Goal: Transaction & Acquisition: Purchase product/service

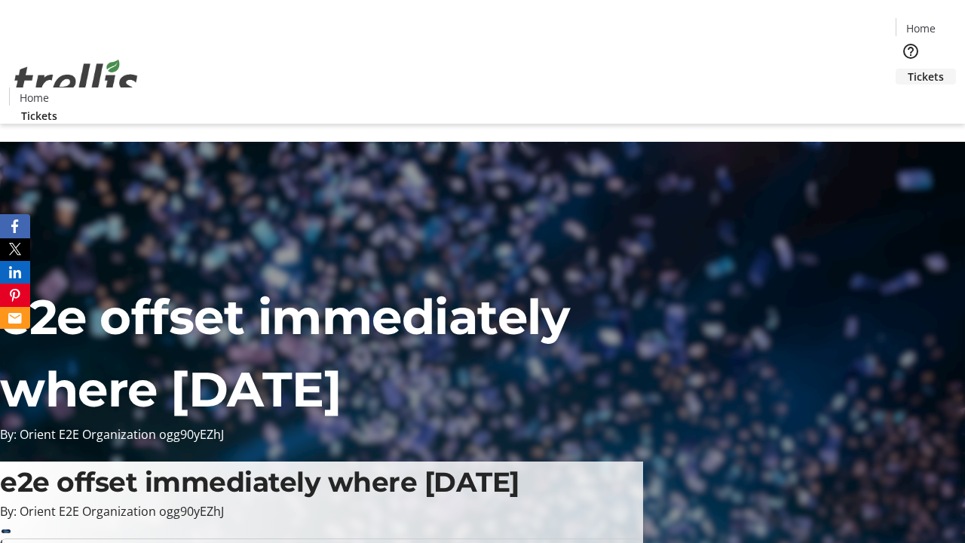
click at [908, 69] on span "Tickets" at bounding box center [926, 77] width 36 height 16
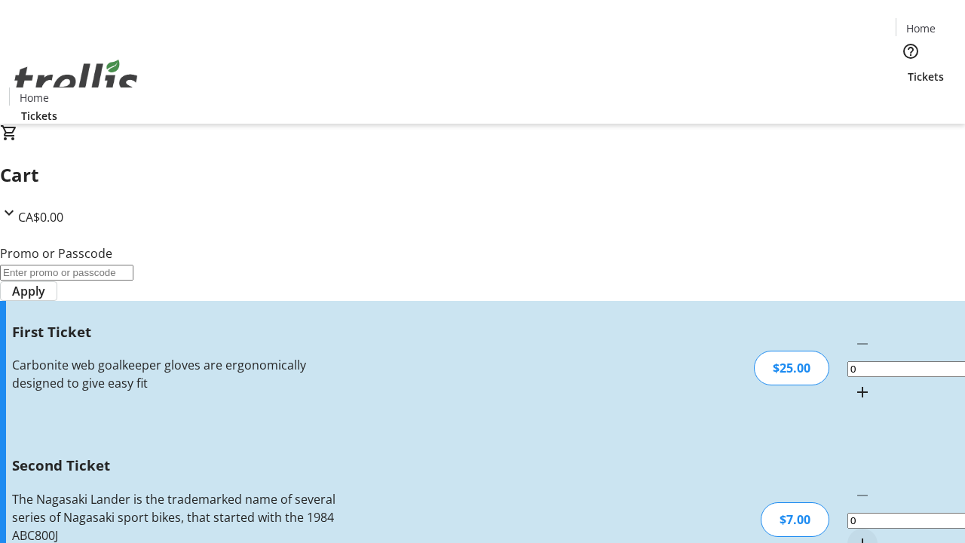
click at [854, 383] on mat-icon "Increment by one" at bounding box center [863, 392] width 18 height 18
type input "1"
click at [854, 535] on mat-icon "Increment by one" at bounding box center [863, 544] width 18 height 18
type input "2"
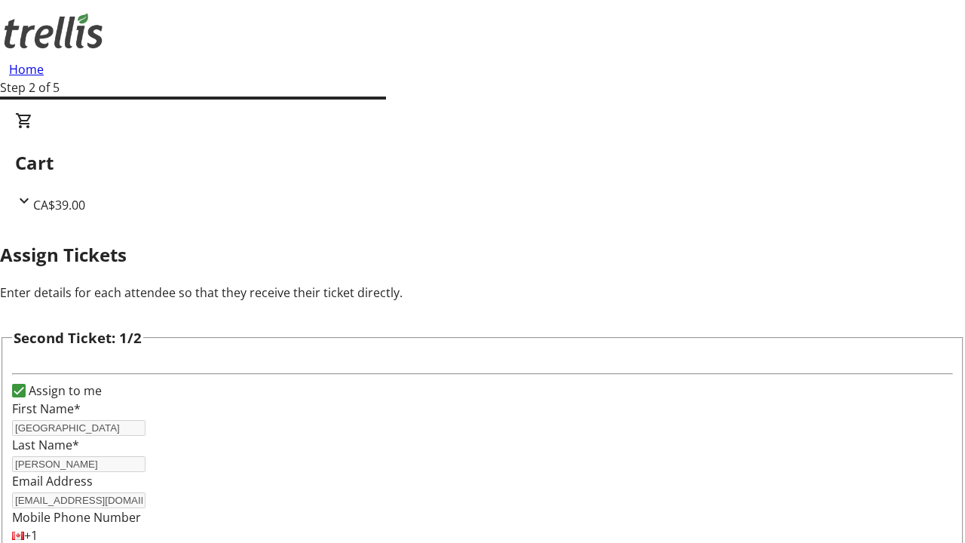
type input "[GEOGRAPHIC_DATA]"
type input "[PERSON_NAME]"
type input "[EMAIL_ADDRESS][DOMAIN_NAME]"
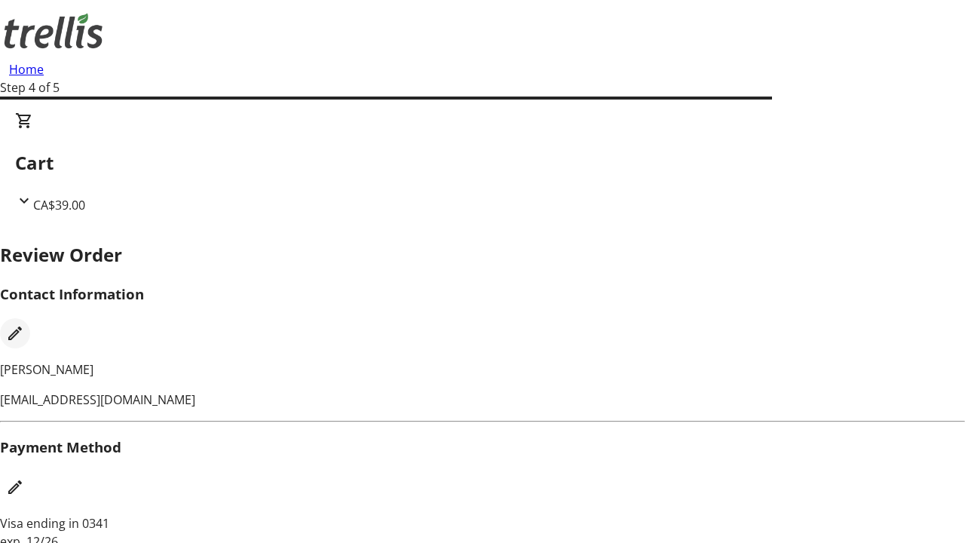
click at [24, 324] on mat-icon "Edit Contact Information" at bounding box center [15, 333] width 18 height 18
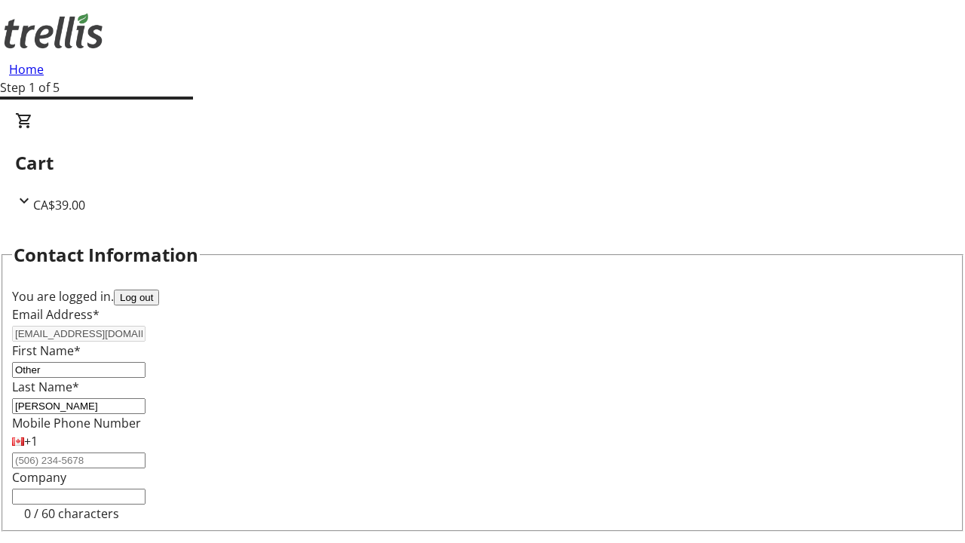
type input "Other"
type input "Name"
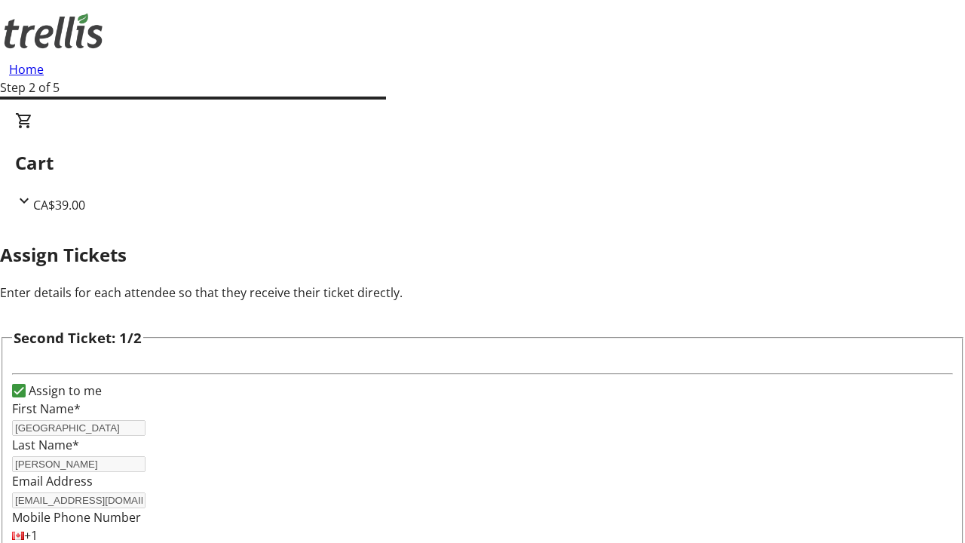
type input "New"
type input "Name"
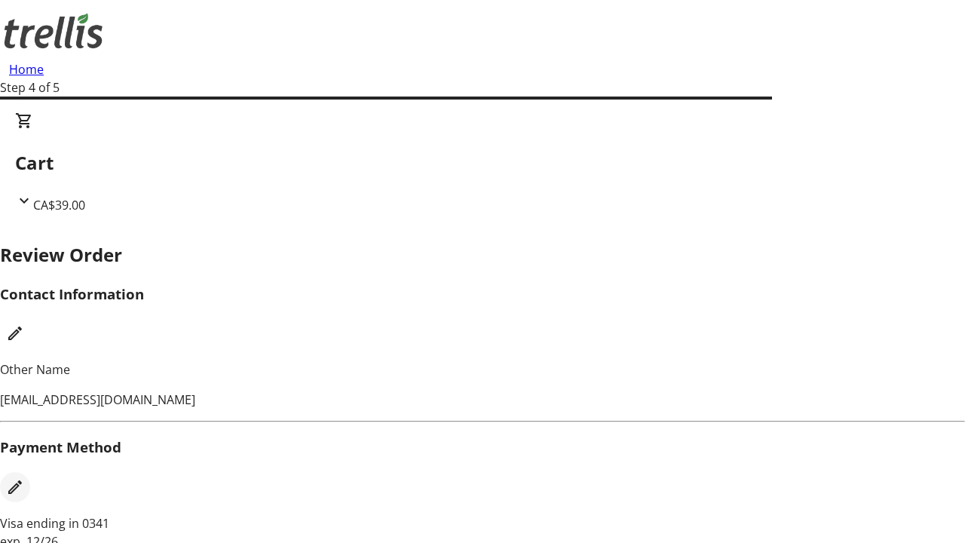
click at [24, 478] on mat-icon "Edit Payment Method" at bounding box center [15, 487] width 18 height 18
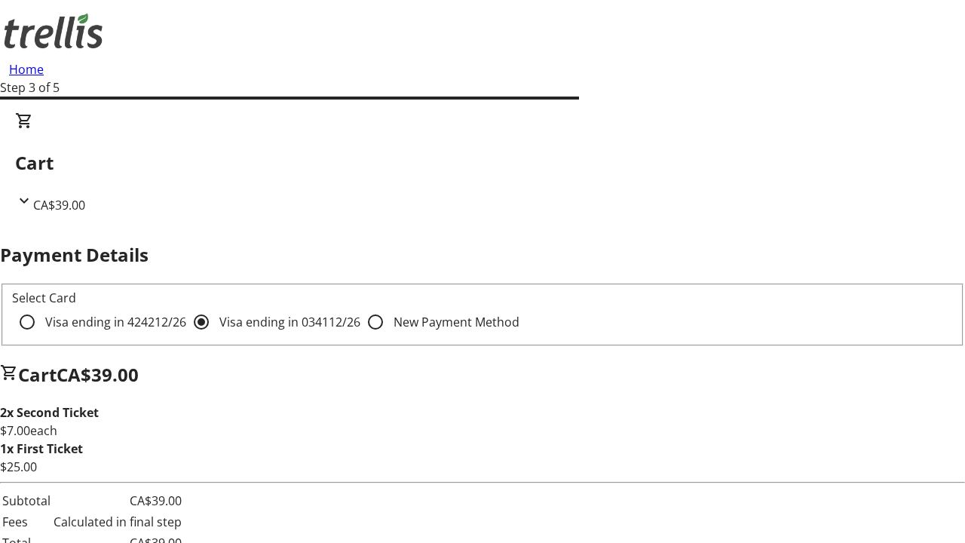
click at [42, 307] on input "Visa ending in 4242 12/26" at bounding box center [27, 322] width 30 height 30
radio input "true"
